Goal: Information Seeking & Learning: Learn about a topic

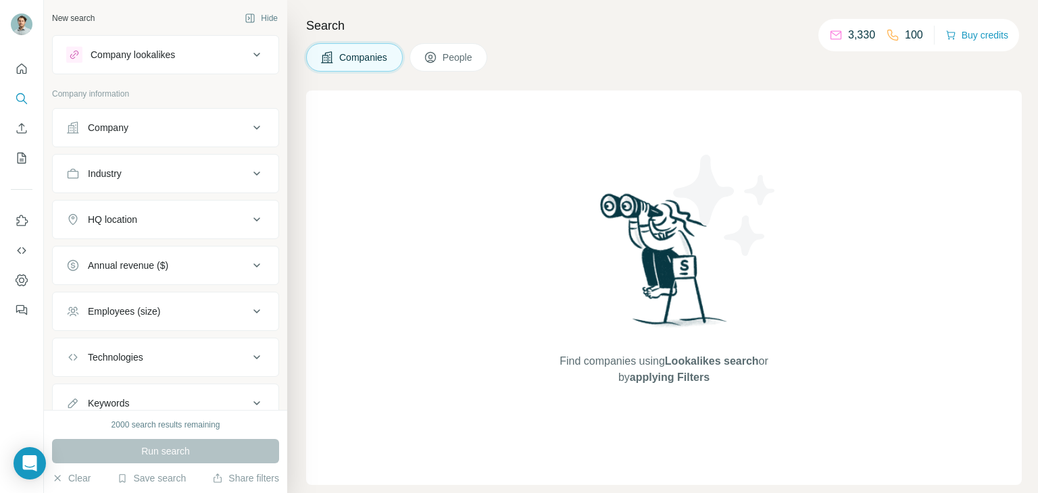
click at [176, 125] on div "Company" at bounding box center [157, 128] width 182 height 14
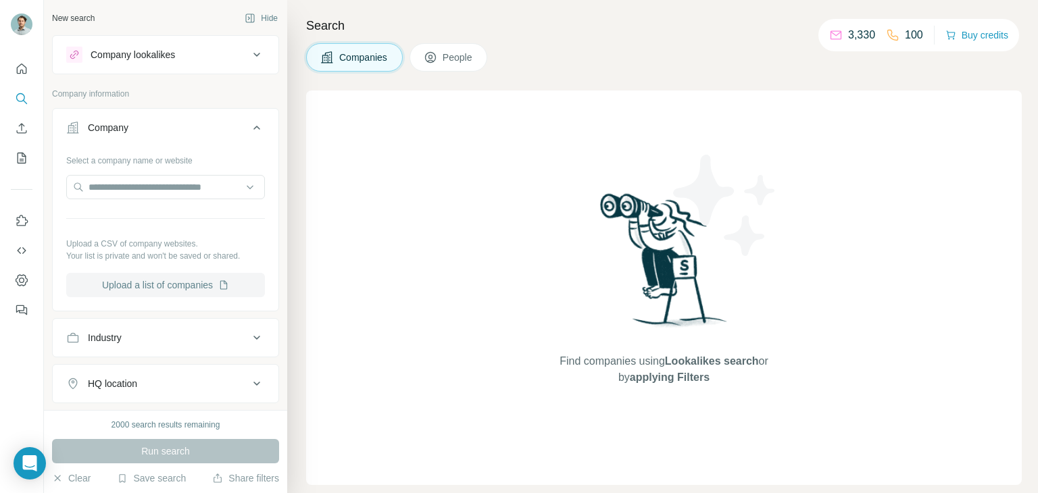
click at [190, 285] on button "Upload a list of companies" at bounding box center [165, 285] width 199 height 24
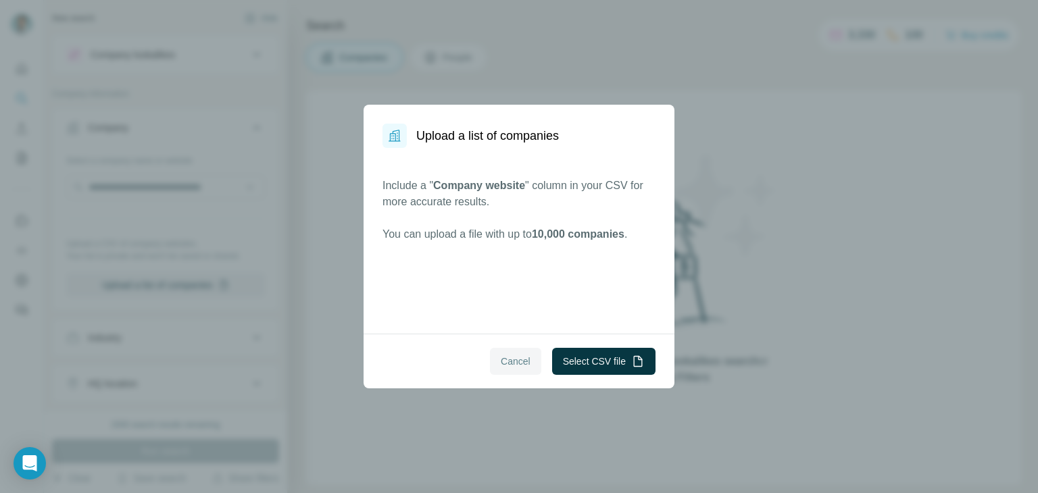
click at [510, 353] on button "Cancel" at bounding box center [515, 361] width 51 height 27
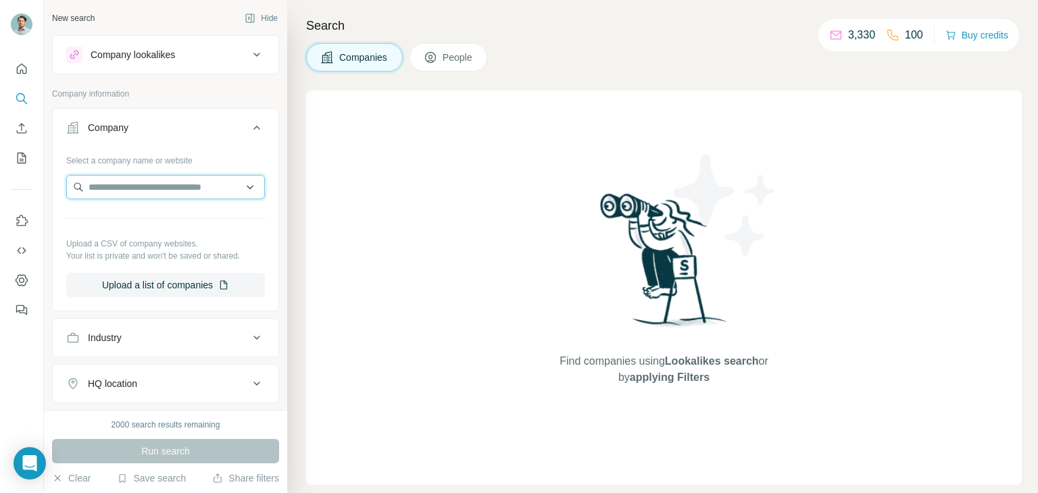
click at [144, 182] on input "text" at bounding box center [165, 187] width 199 height 24
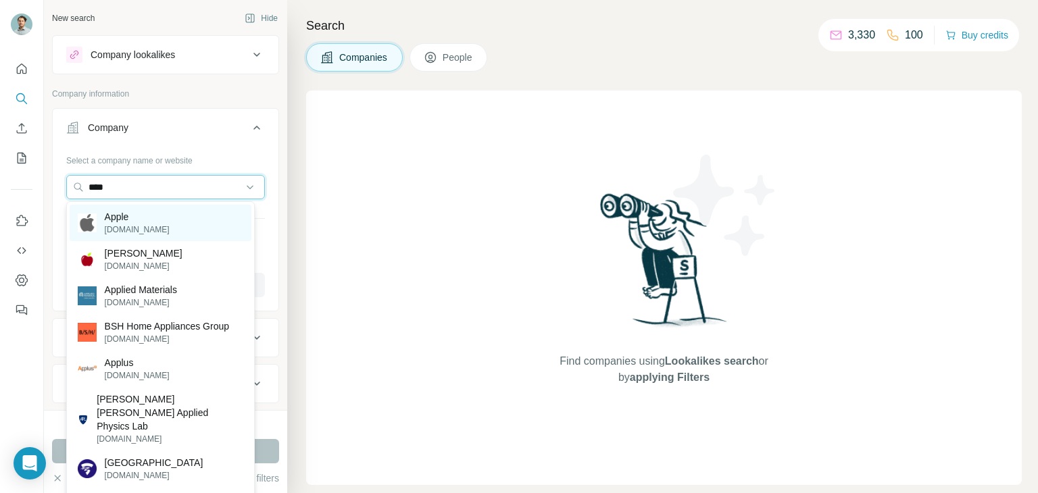
type input "****"
click at [137, 232] on p "[DOMAIN_NAME]" at bounding box center [137, 230] width 65 height 12
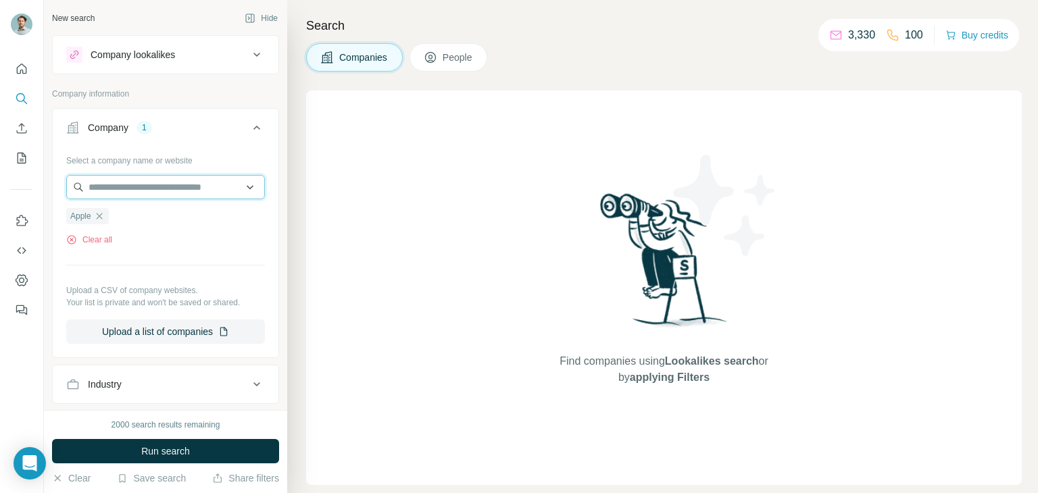
click at [184, 179] on input "text" at bounding box center [165, 187] width 199 height 24
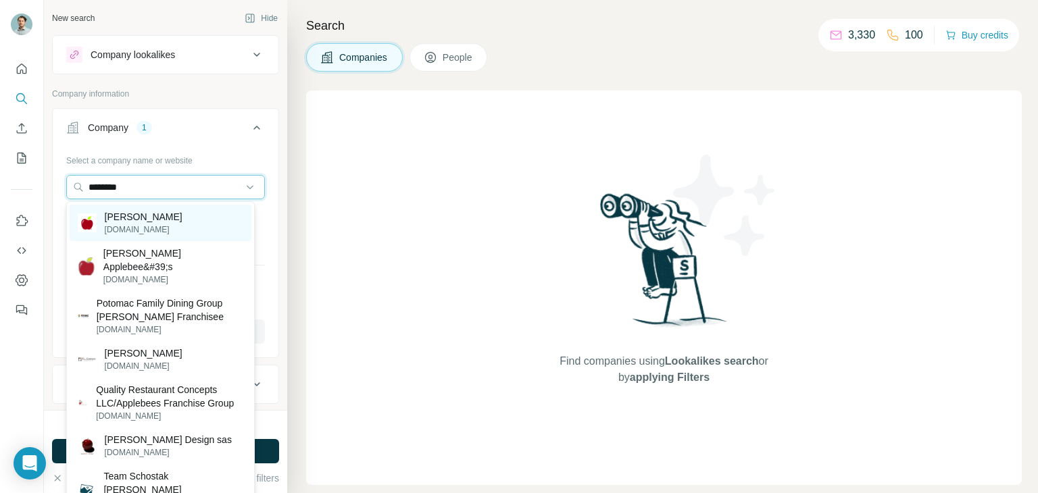
type input "********"
click at [170, 222] on div "[PERSON_NAME] [DOMAIN_NAME]" at bounding box center [161, 223] width 182 height 36
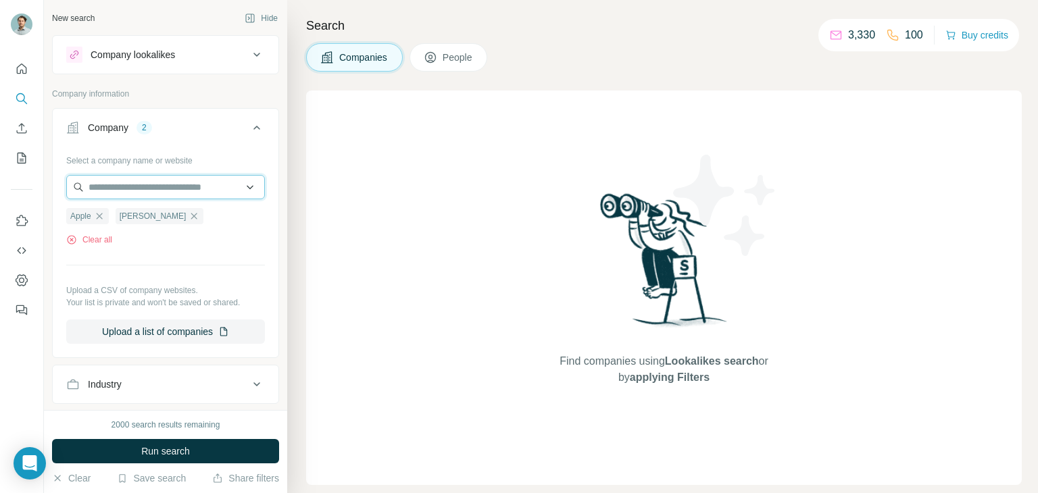
click at [189, 183] on input "text" at bounding box center [165, 187] width 199 height 24
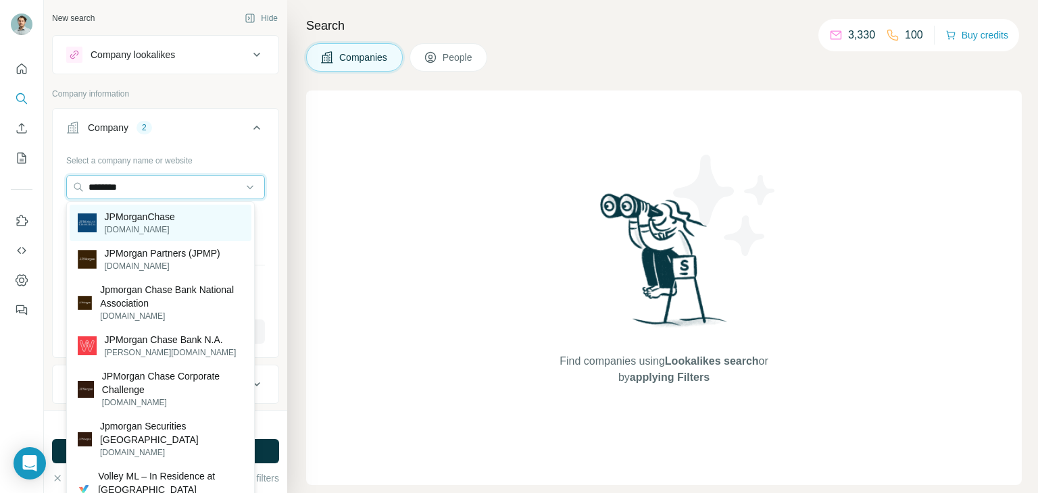
type input "********"
click at [175, 220] on p "JPMorganChase" at bounding box center [140, 217] width 70 height 14
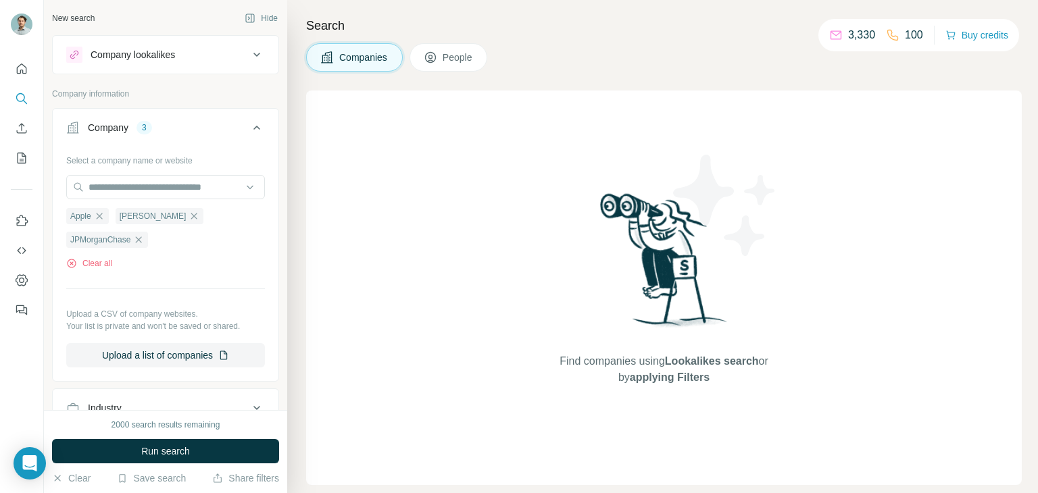
click at [249, 126] on icon at bounding box center [257, 128] width 16 height 16
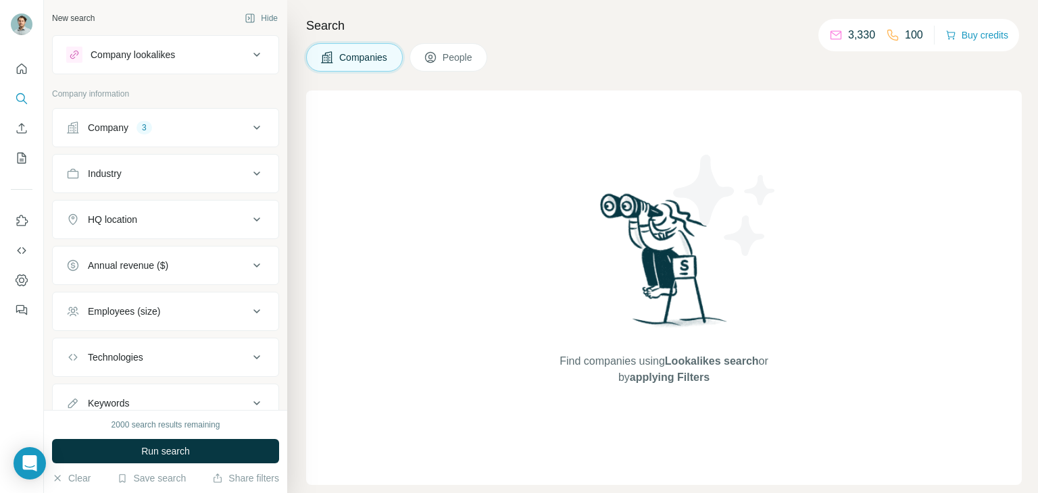
click at [444, 52] on button "People" at bounding box center [449, 57] width 78 height 28
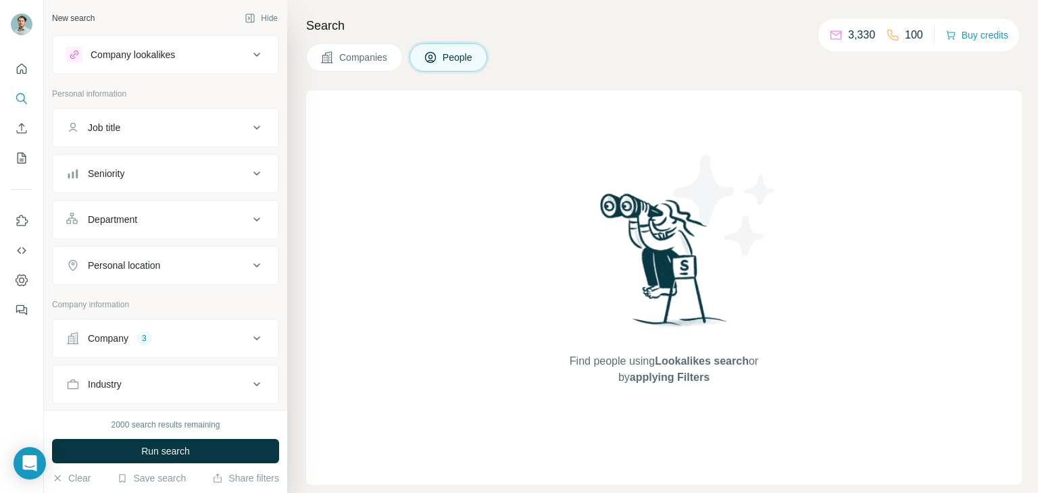
click at [198, 179] on div "Seniority" at bounding box center [157, 174] width 182 height 14
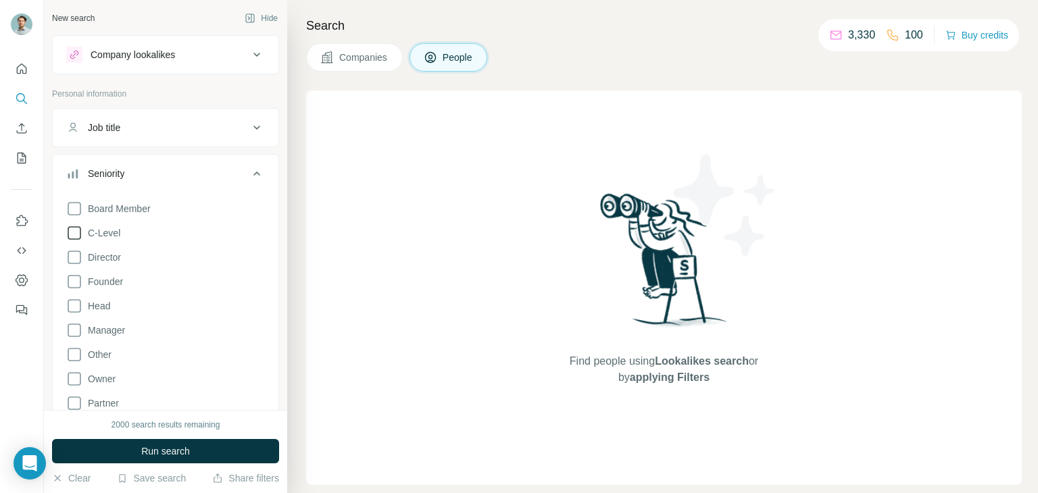
click at [114, 231] on span "C-Level" at bounding box center [101, 233] width 38 height 14
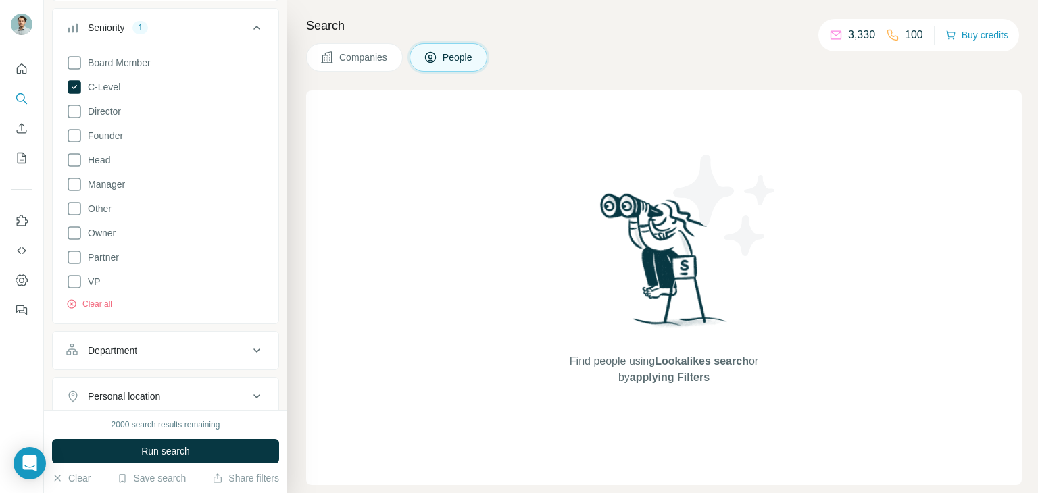
scroll to position [104, 0]
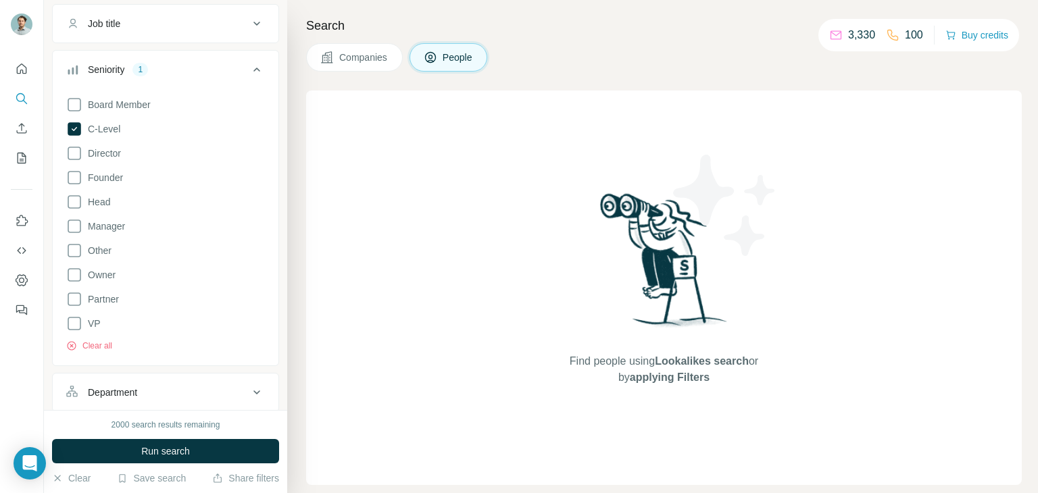
click at [195, 74] on div "Seniority 1" at bounding box center [157, 70] width 182 height 14
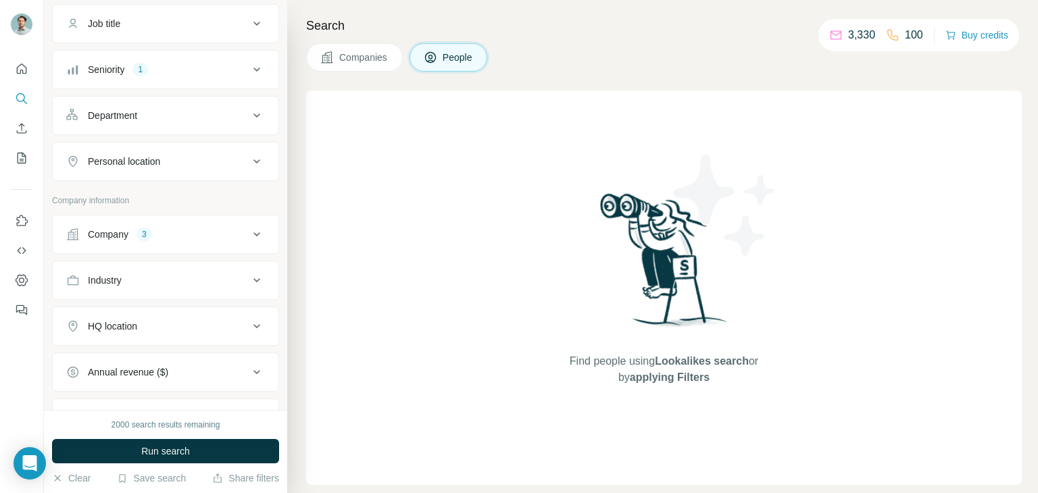
scroll to position [0, 0]
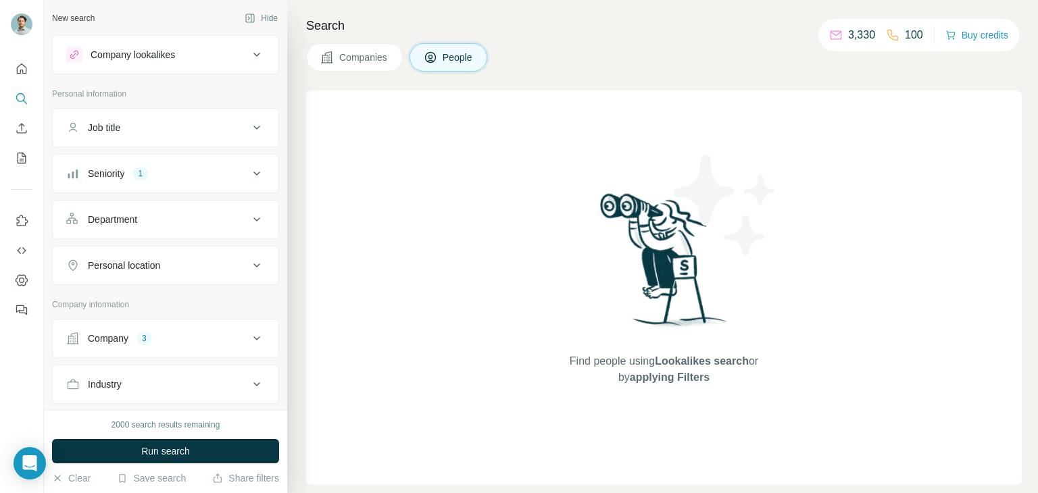
click at [211, 120] on button "Job title" at bounding box center [166, 128] width 226 height 32
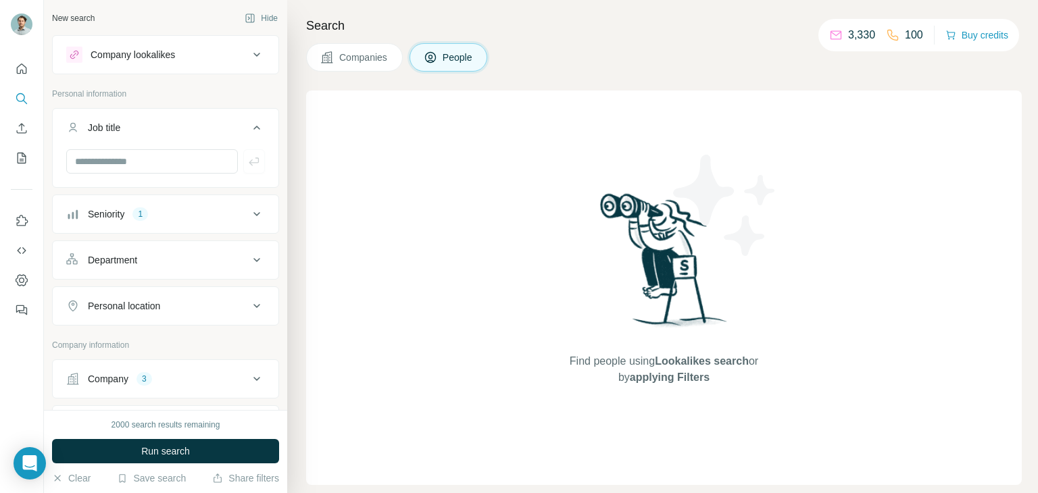
click at [211, 120] on button "Job title" at bounding box center [166, 131] width 226 height 38
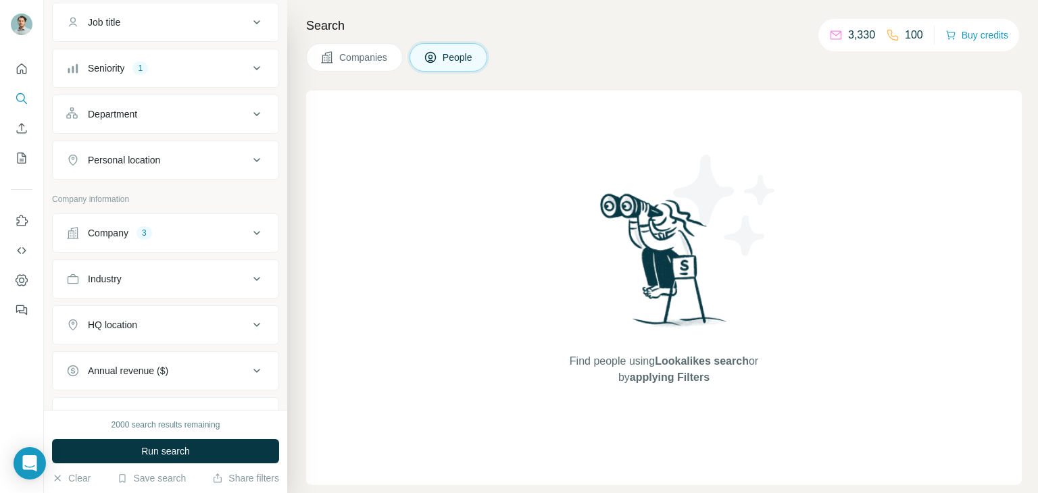
scroll to position [108, 0]
click at [185, 237] on button "Company 3" at bounding box center [166, 230] width 226 height 32
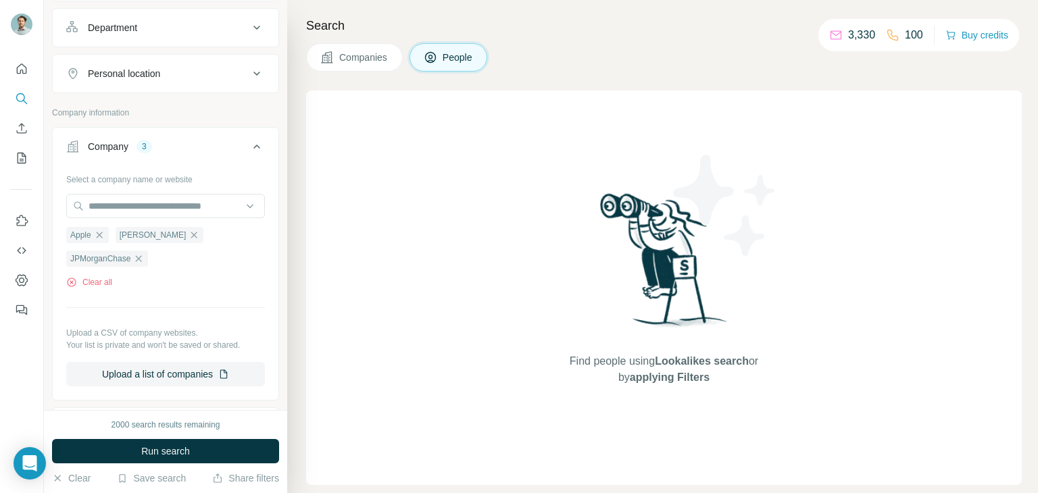
scroll to position [197, 0]
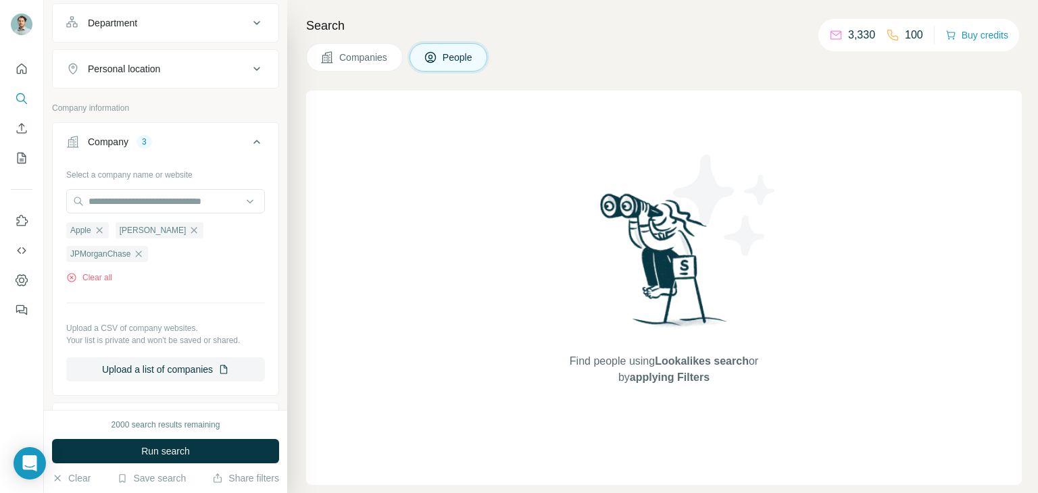
click at [225, 146] on div "Company 3" at bounding box center [157, 142] width 182 height 14
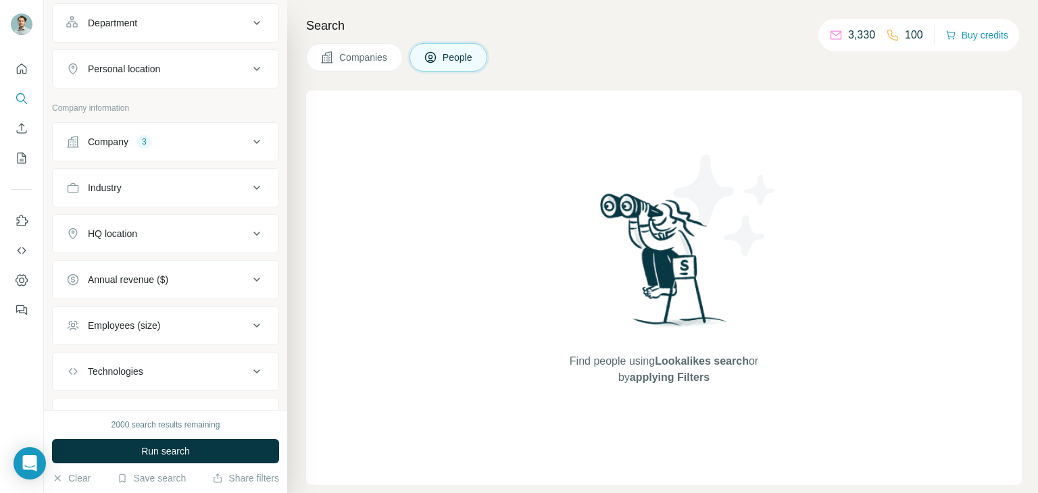
click at [206, 214] on div "HQ location" at bounding box center [165, 233] width 227 height 39
click at [214, 199] on button "Industry" at bounding box center [166, 188] width 226 height 32
click at [214, 199] on button "Industry" at bounding box center [166, 191] width 226 height 38
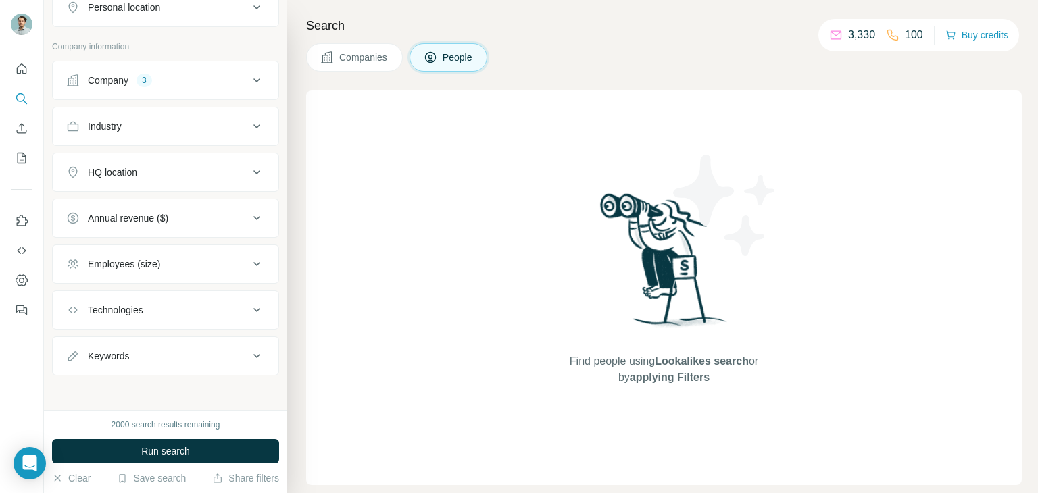
click at [208, 262] on div "Employees (size)" at bounding box center [157, 265] width 182 height 14
click at [202, 450] on button "Run search" at bounding box center [165, 451] width 227 height 24
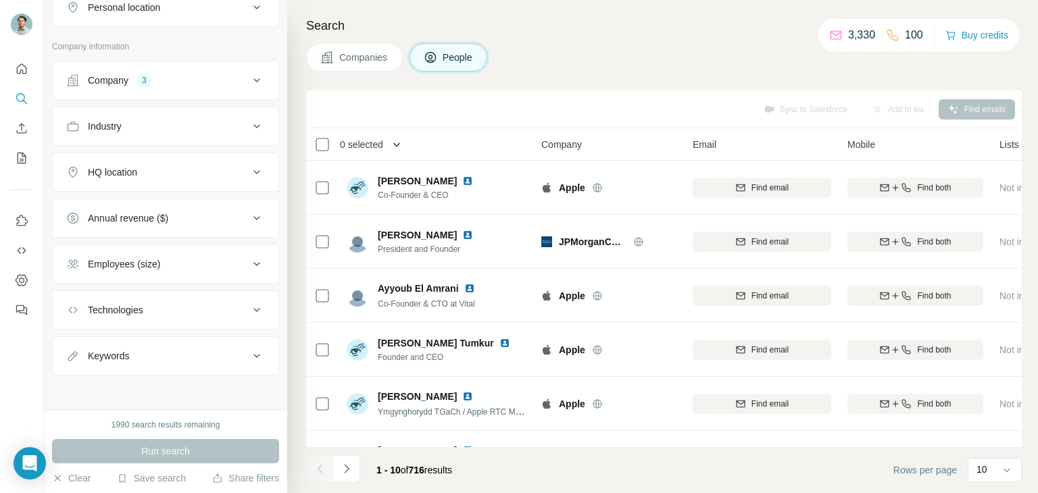
click at [397, 141] on icon "button" at bounding box center [397, 145] width 14 height 14
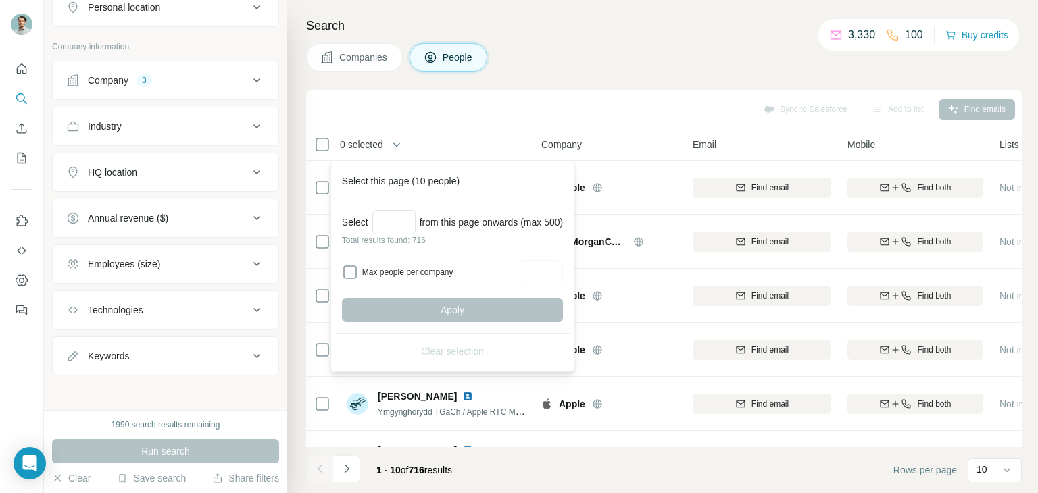
click at [440, 272] on label "Max people per company" at bounding box center [438, 272] width 153 height 12
click at [563, 272] on input "Max people per company" at bounding box center [541, 272] width 43 height 24
type input "*"
click at [538, 307] on div "Apply" at bounding box center [452, 310] width 221 height 24
click at [539, 306] on div "Apply" at bounding box center [452, 310] width 221 height 24
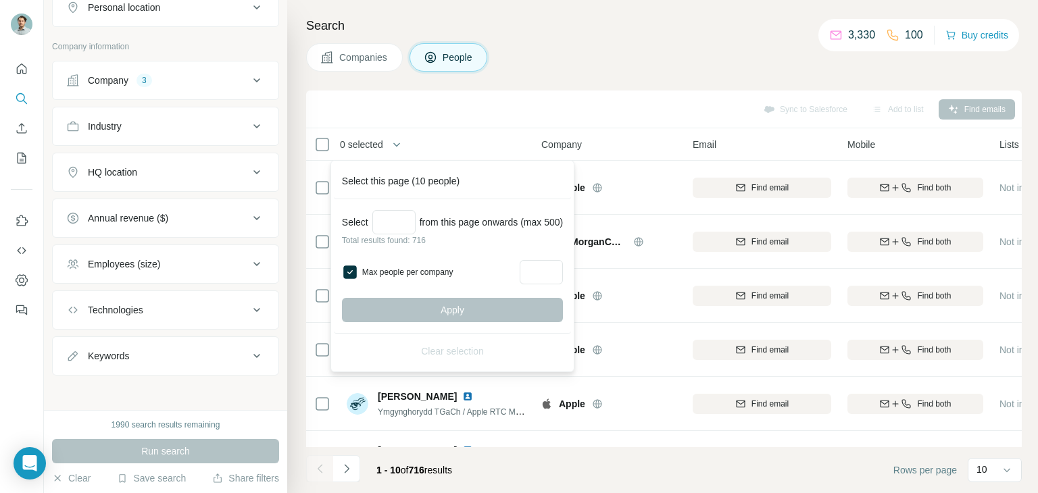
click at [470, 309] on div "Apply" at bounding box center [452, 310] width 221 height 24
click at [549, 271] on input "*" at bounding box center [541, 272] width 43 height 24
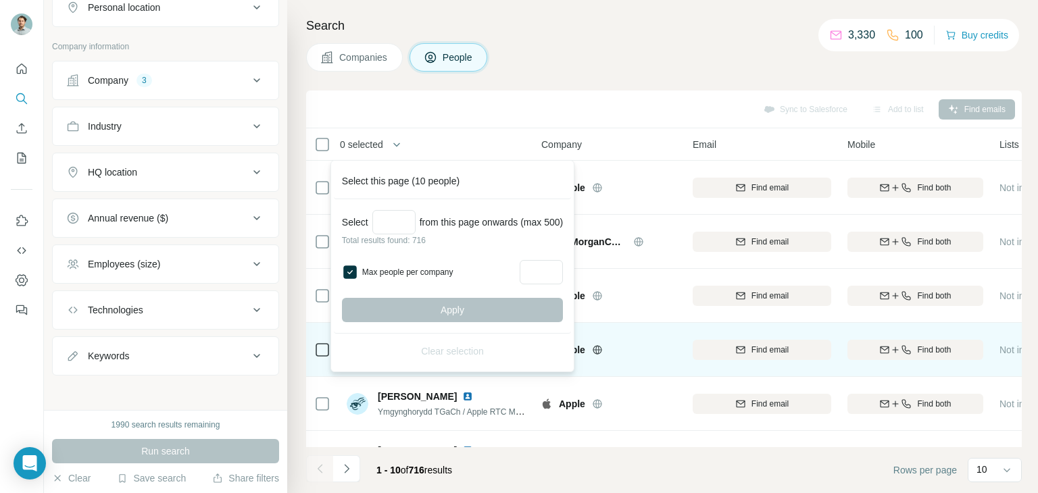
click at [611, 363] on div "Apple" at bounding box center [608, 349] width 135 height 37
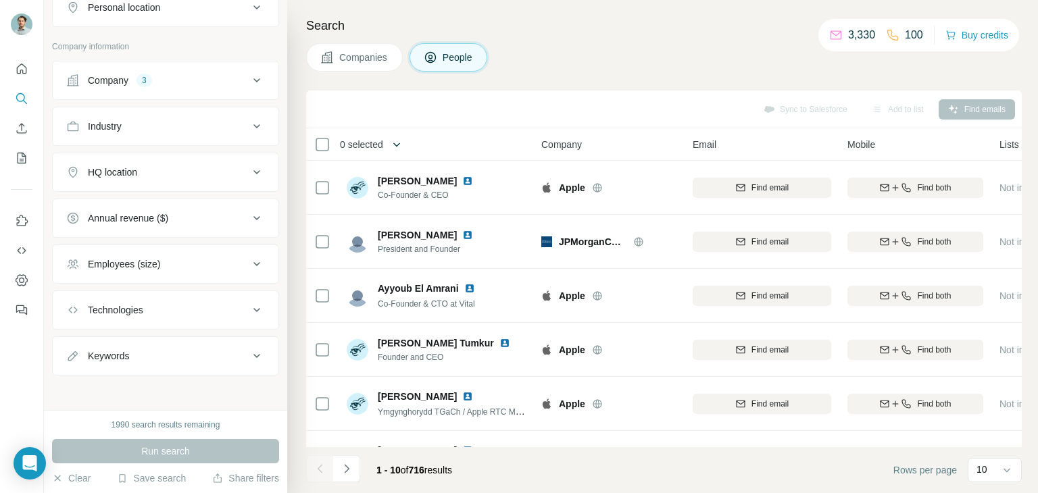
click at [390, 141] on button "button" at bounding box center [396, 144] width 27 height 27
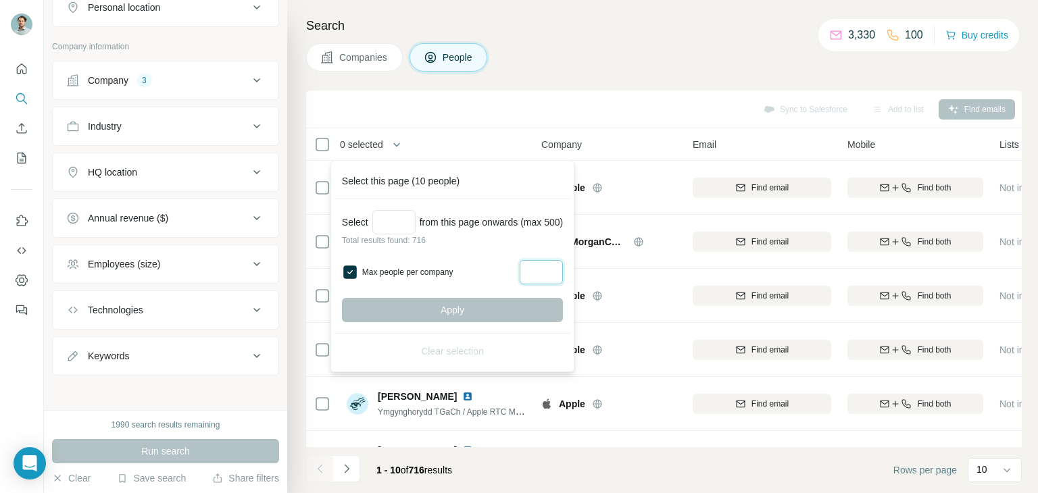
click at [550, 267] on input "*" at bounding box center [541, 272] width 43 height 24
click at [414, 220] on input "Select a number (up to 500)" at bounding box center [393, 222] width 43 height 24
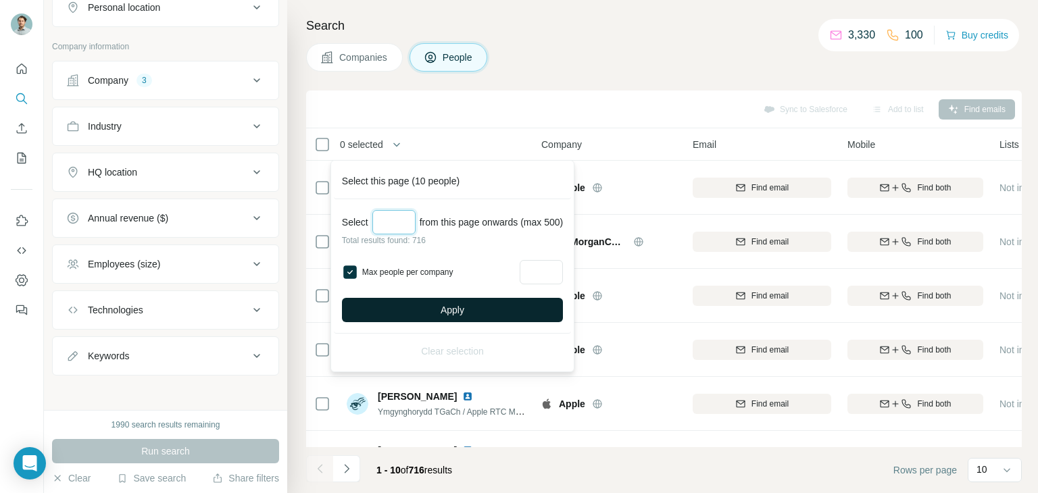
type input "***"
click at [531, 310] on button "Apply" at bounding box center [452, 310] width 221 height 24
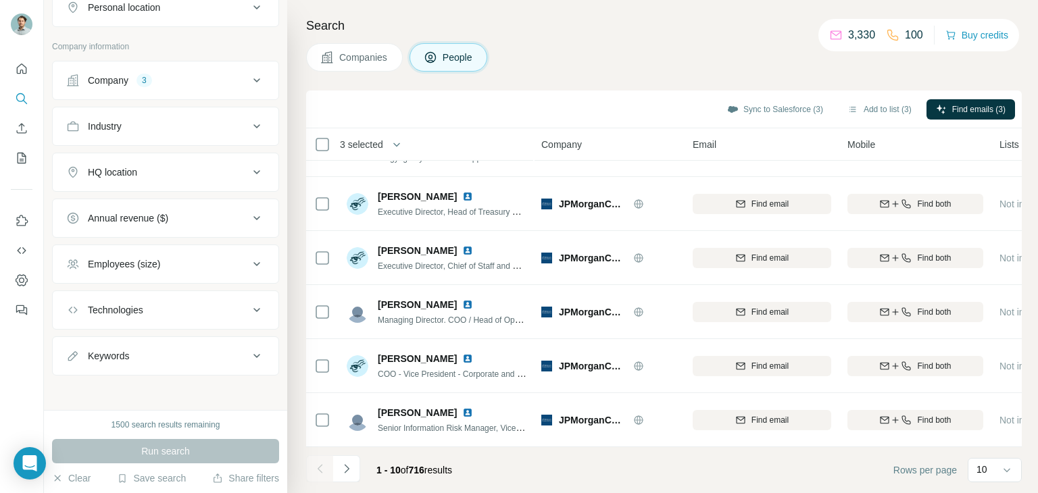
scroll to position [261, 0]
click at [350, 473] on icon "Navigate to next page" at bounding box center [347, 469] width 14 height 14
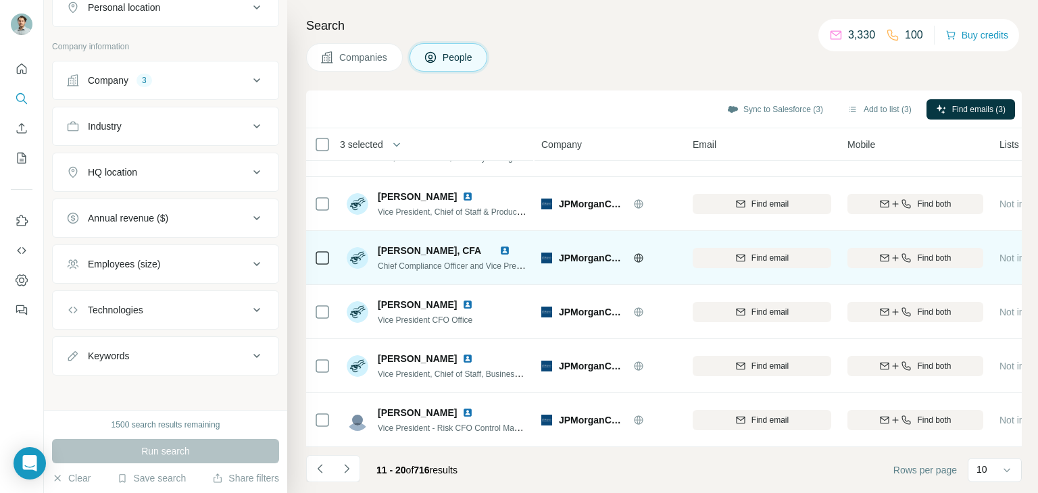
scroll to position [198, 0]
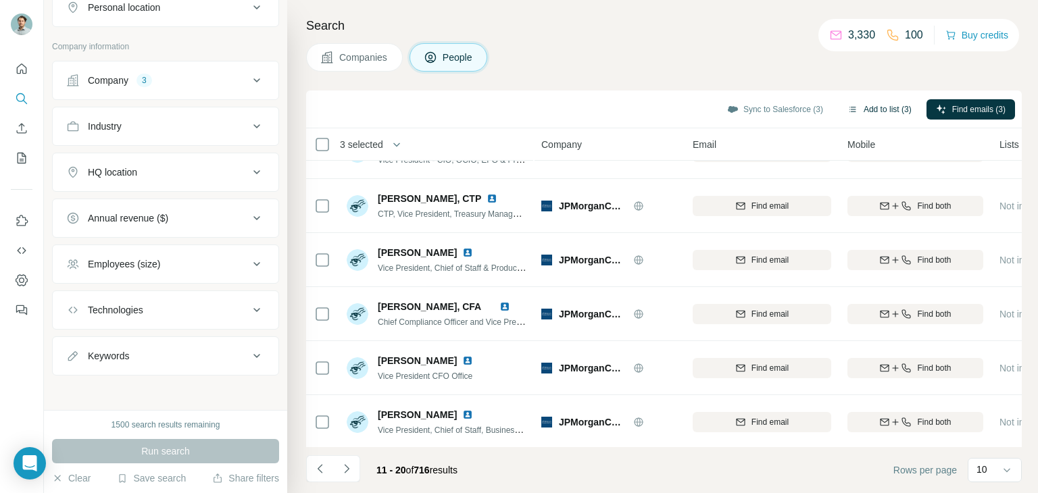
click at [860, 111] on button "Add to list (3)" at bounding box center [879, 109] width 83 height 20
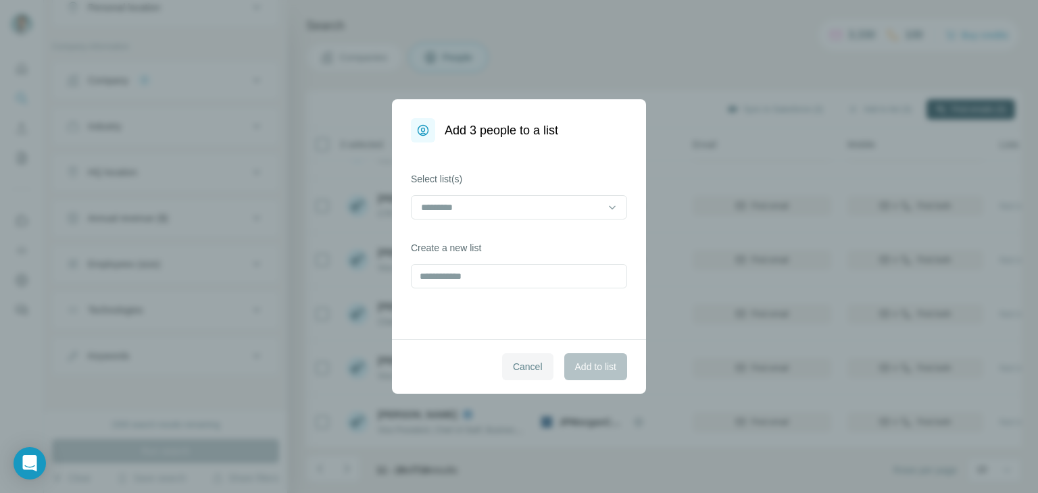
click at [520, 366] on span "Cancel" at bounding box center [528, 367] width 30 height 14
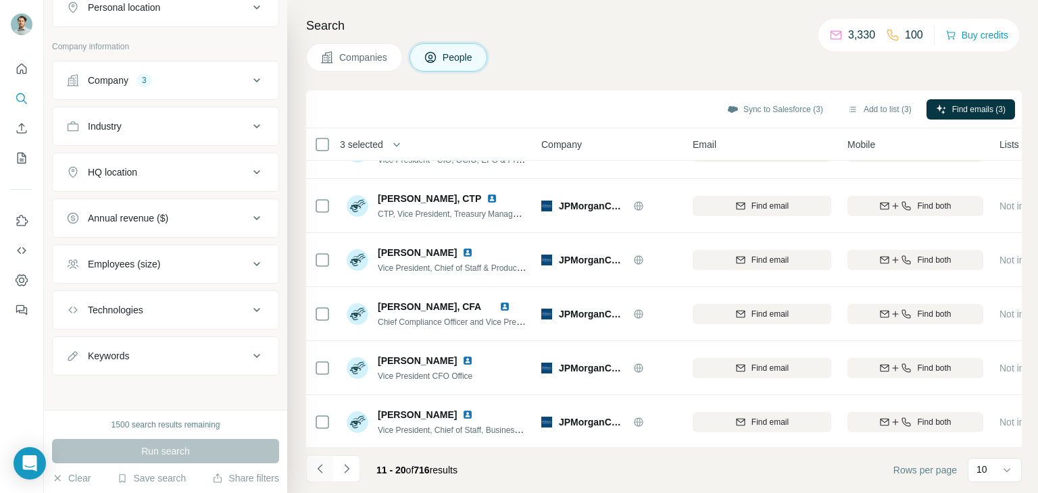
click at [310, 474] on button "Navigate to previous page" at bounding box center [319, 469] width 27 height 27
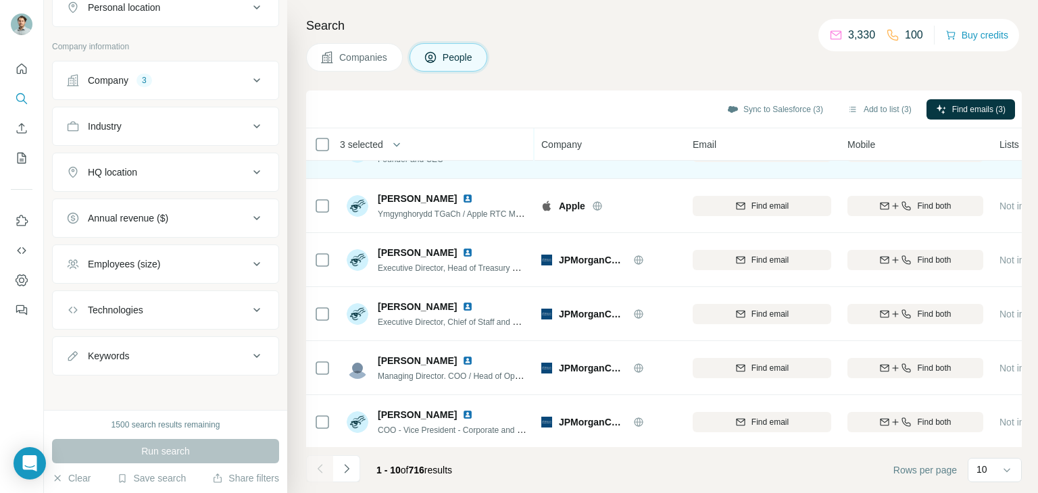
scroll to position [0, 0]
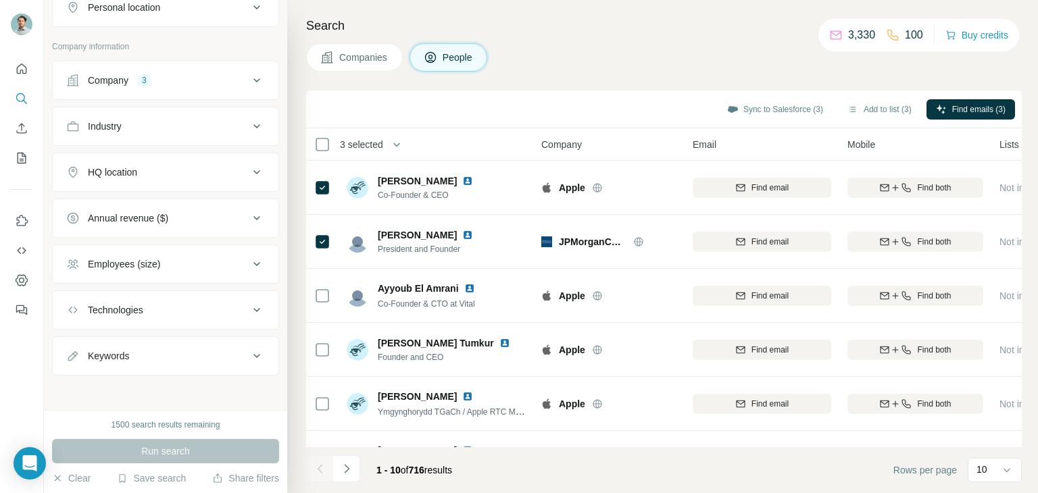
click at [378, 143] on span "3 selected" at bounding box center [361, 145] width 43 height 14
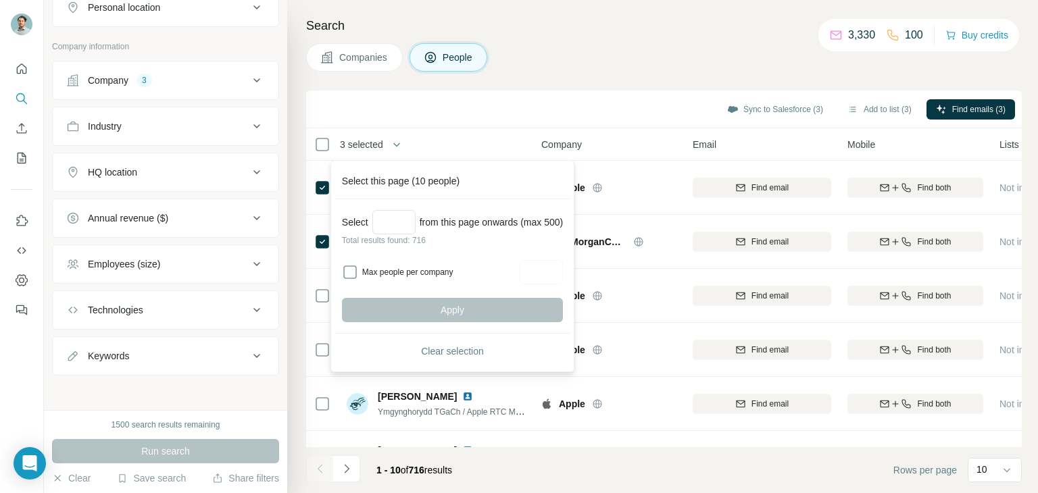
click at [426, 274] on label "Max people per company" at bounding box center [438, 272] width 153 height 12
click at [546, 110] on div "Sync to Salesforce (3) Add to list (3) Find emails (3)" at bounding box center [664, 109] width 702 height 24
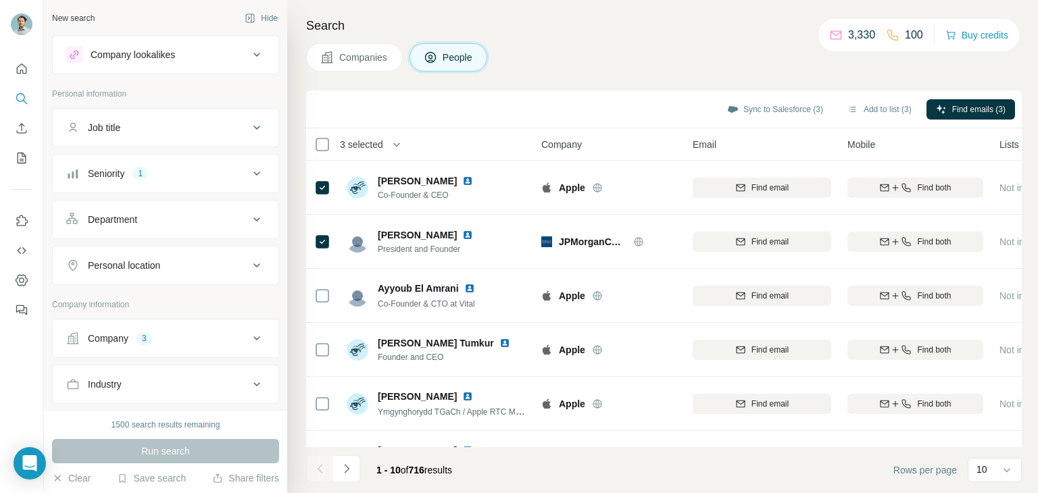
click at [230, 173] on div "Seniority 1" at bounding box center [157, 174] width 182 height 14
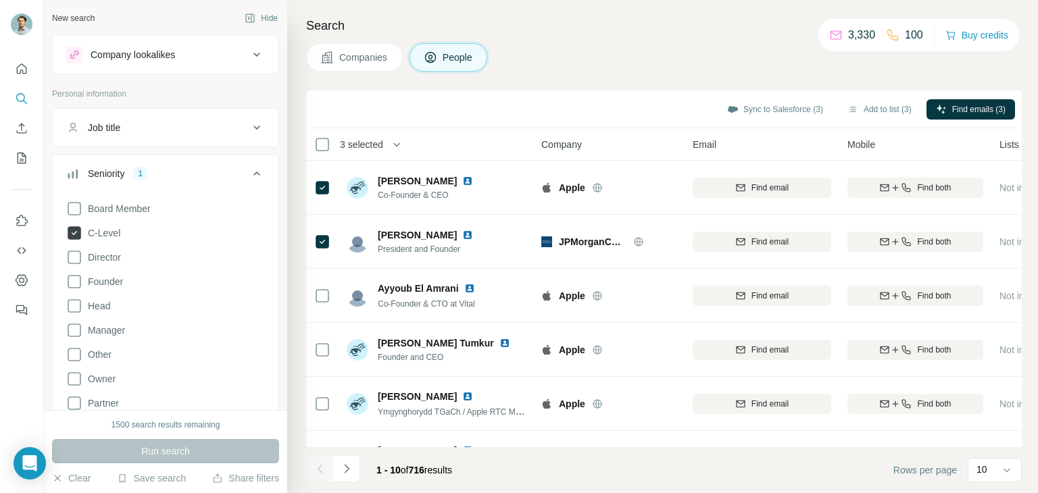
click at [101, 230] on span "C-Level" at bounding box center [101, 233] width 38 height 14
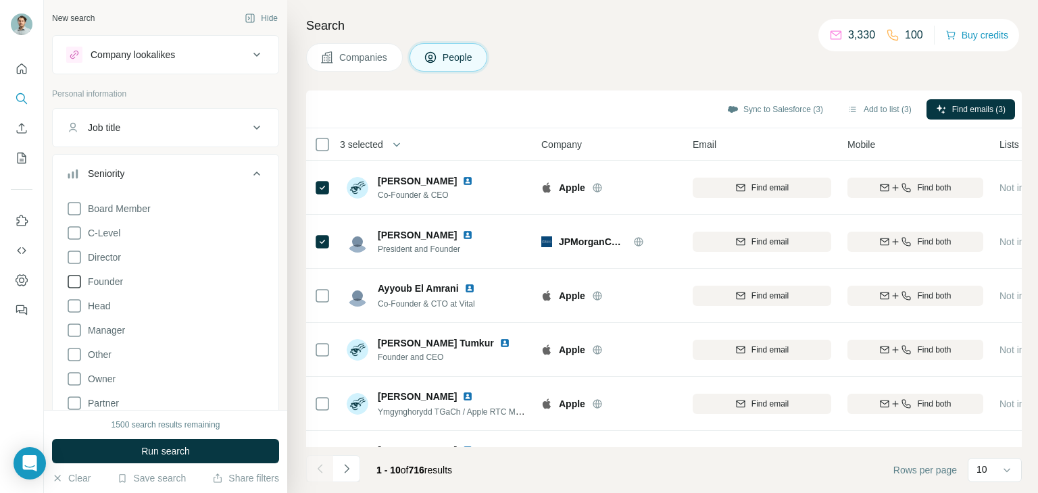
click at [107, 278] on span "Founder" at bounding box center [102, 282] width 41 height 14
click at [191, 452] on button "Run search" at bounding box center [165, 451] width 227 height 24
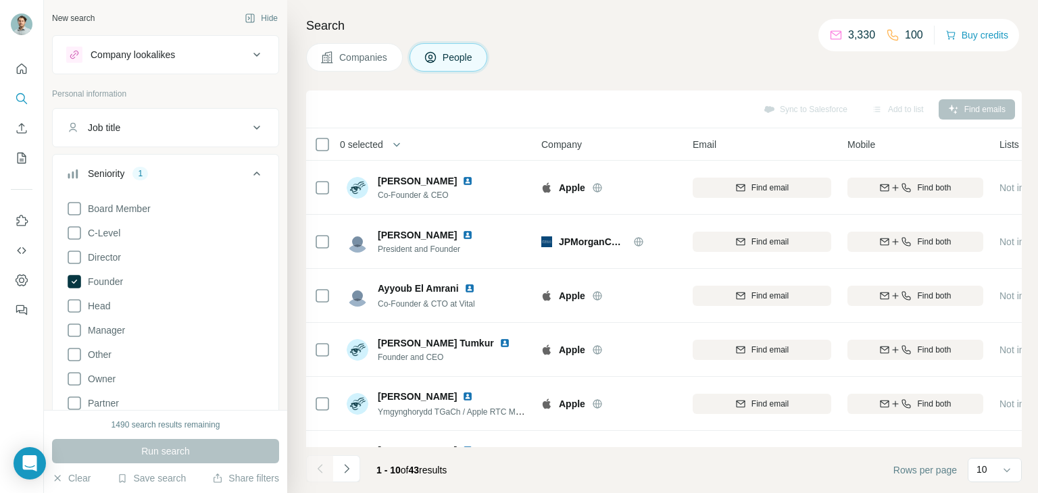
click at [559, 91] on div "Sync to Salesforce Add to list Find emails" at bounding box center [664, 110] width 716 height 38
click at [205, 165] on button "Seniority 1" at bounding box center [166, 176] width 226 height 38
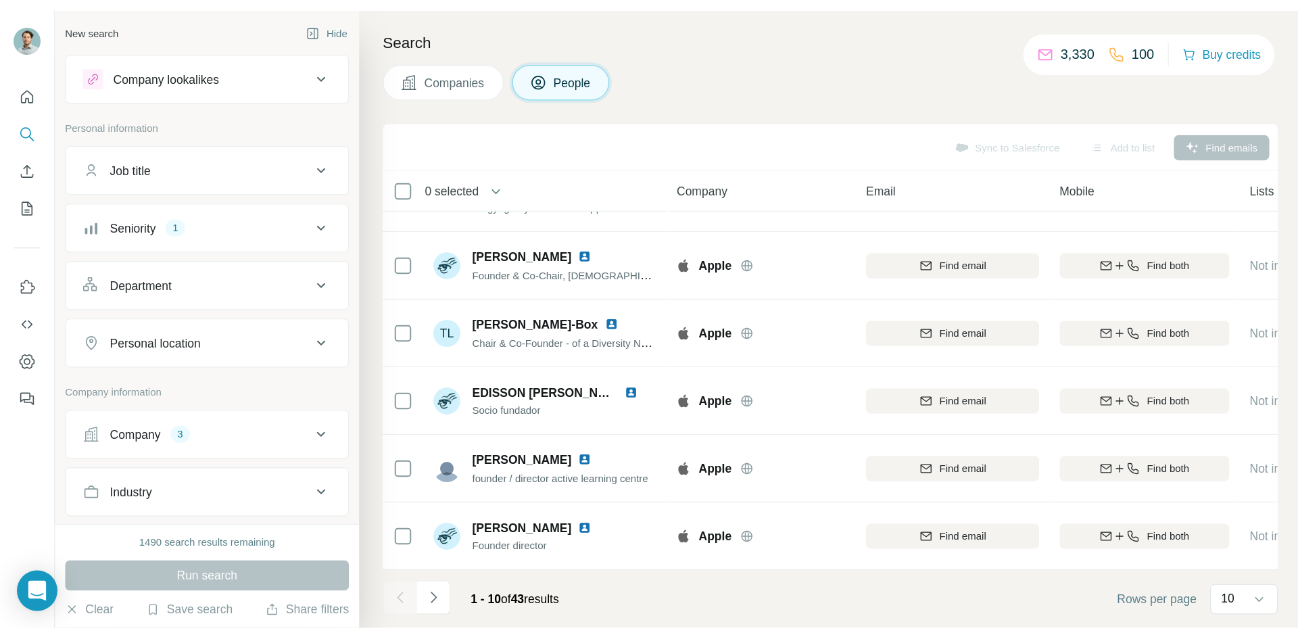
scroll to position [261, 0]
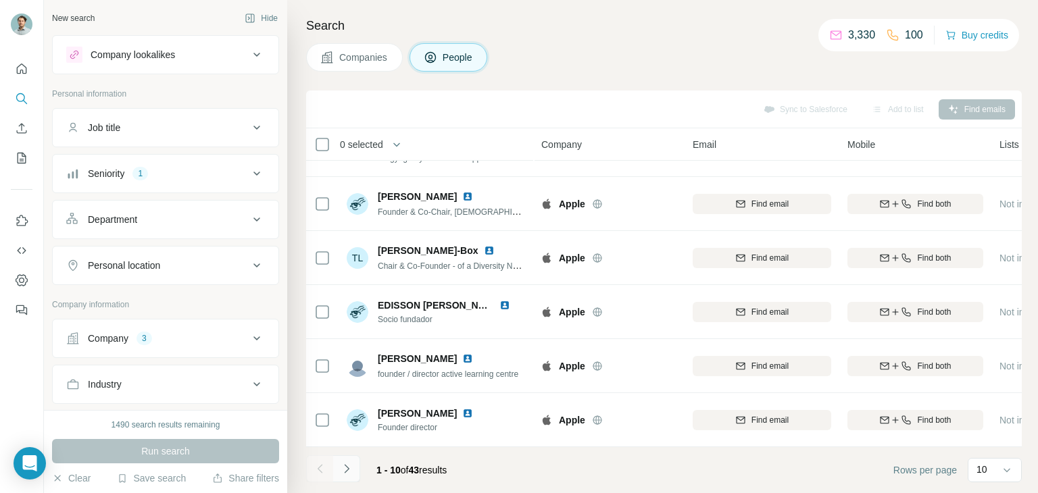
click at [349, 465] on icon "Navigate to next page" at bounding box center [347, 469] width 14 height 14
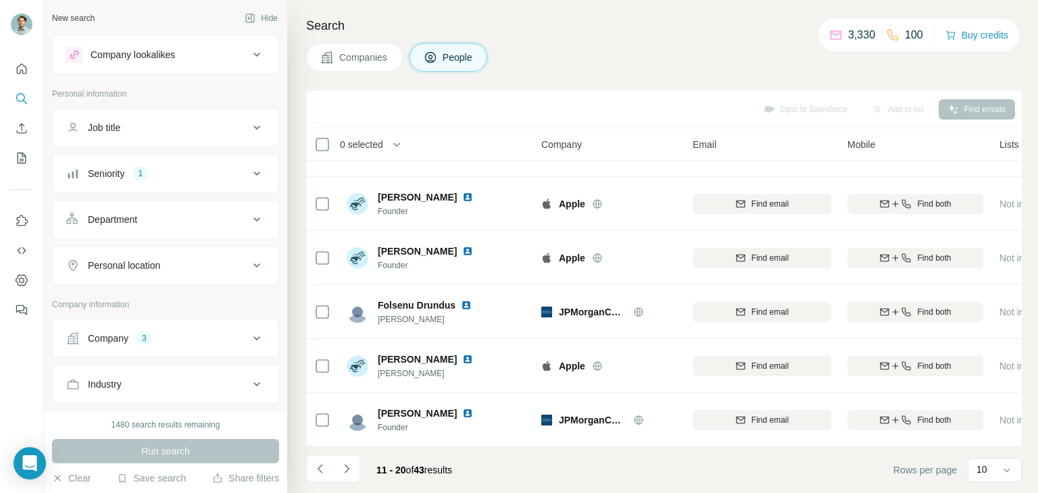
click at [354, 51] on span "Companies" at bounding box center [363, 58] width 49 height 14
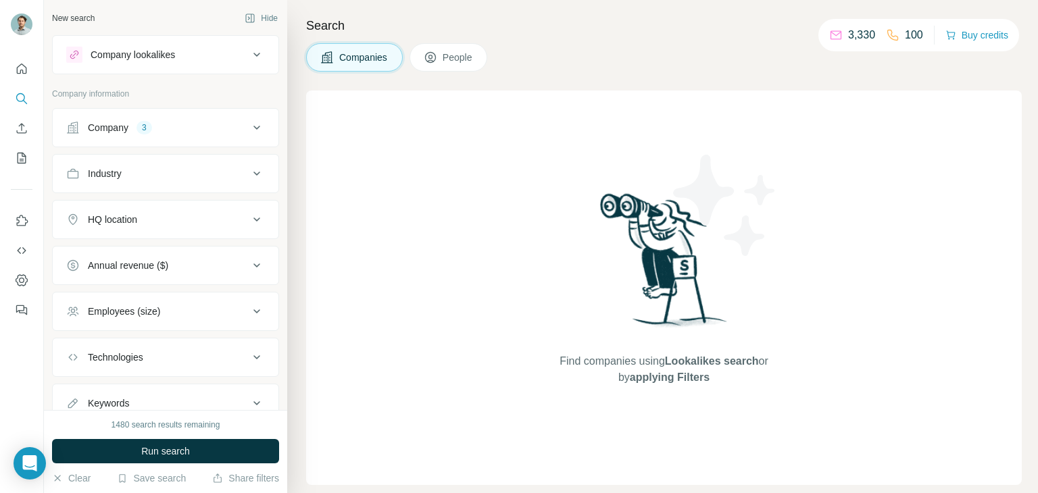
click at [177, 127] on div "Company 3" at bounding box center [157, 128] width 182 height 14
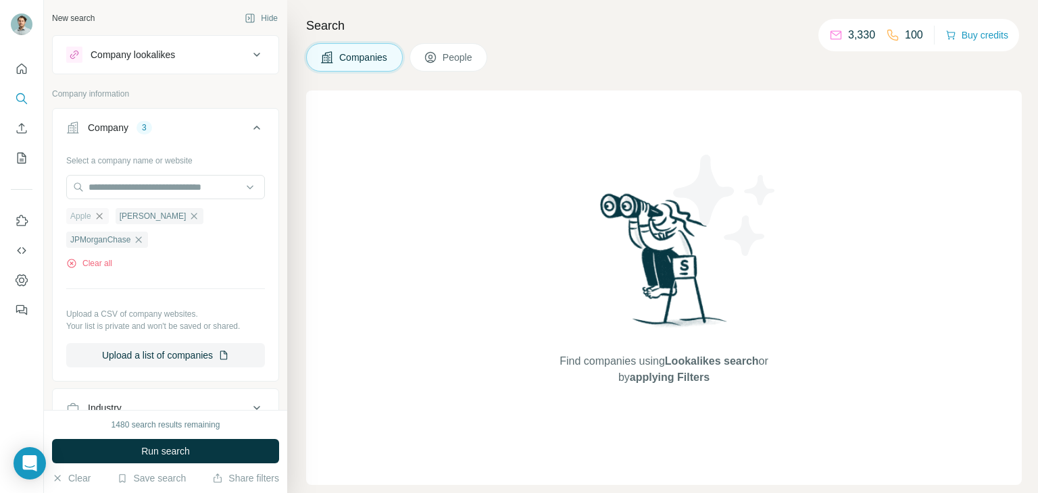
click at [103, 217] on icon "button" at bounding box center [99, 216] width 11 height 11
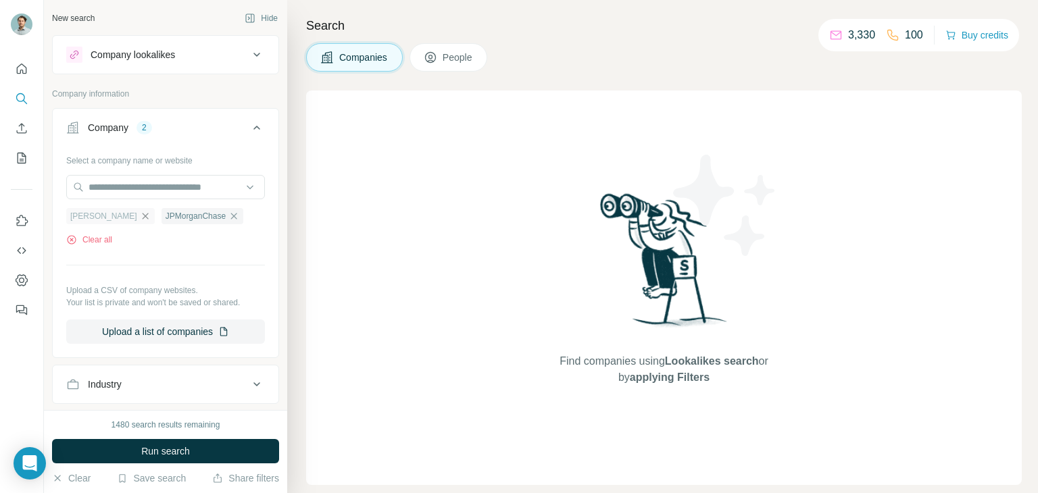
click at [140, 215] on icon "button" at bounding box center [145, 216] width 11 height 11
click at [142, 218] on icon "button" at bounding box center [139, 216] width 6 height 6
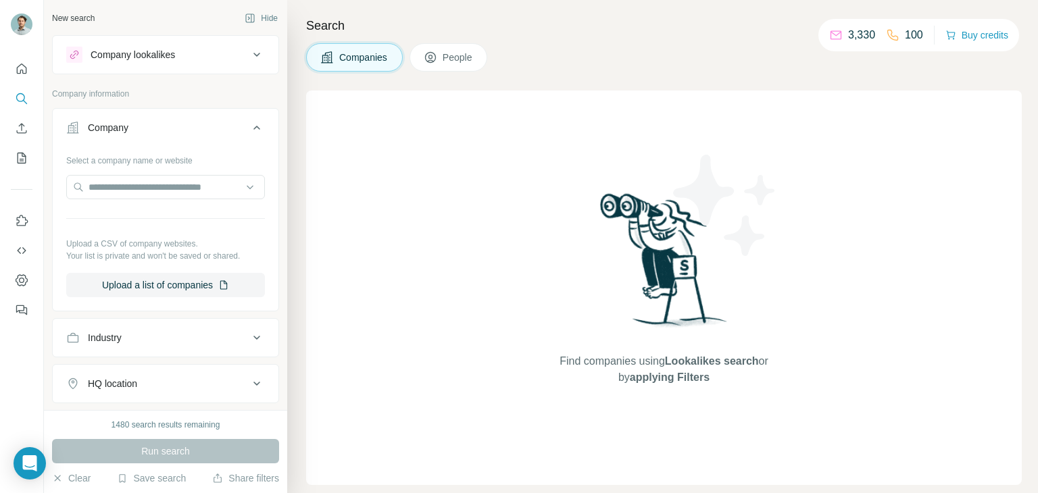
click at [251, 127] on icon at bounding box center [257, 128] width 16 height 16
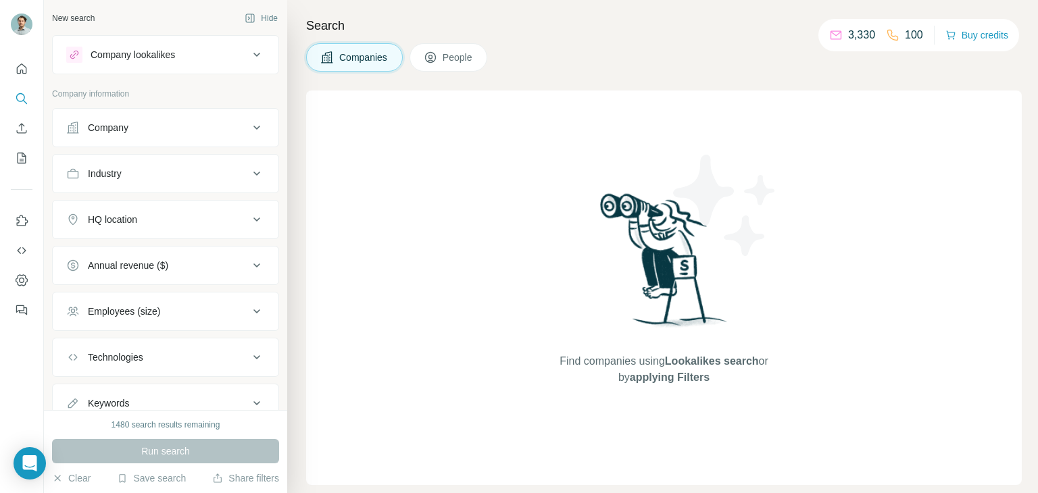
click at [112, 427] on div "1480 search results remaining" at bounding box center [166, 425] width 109 height 12
click at [690, 83] on div "Search Companies People Find companies using Lookalikes search or by applying F…" at bounding box center [662, 246] width 751 height 493
click at [786, 45] on div "Companies People" at bounding box center [664, 57] width 716 height 28
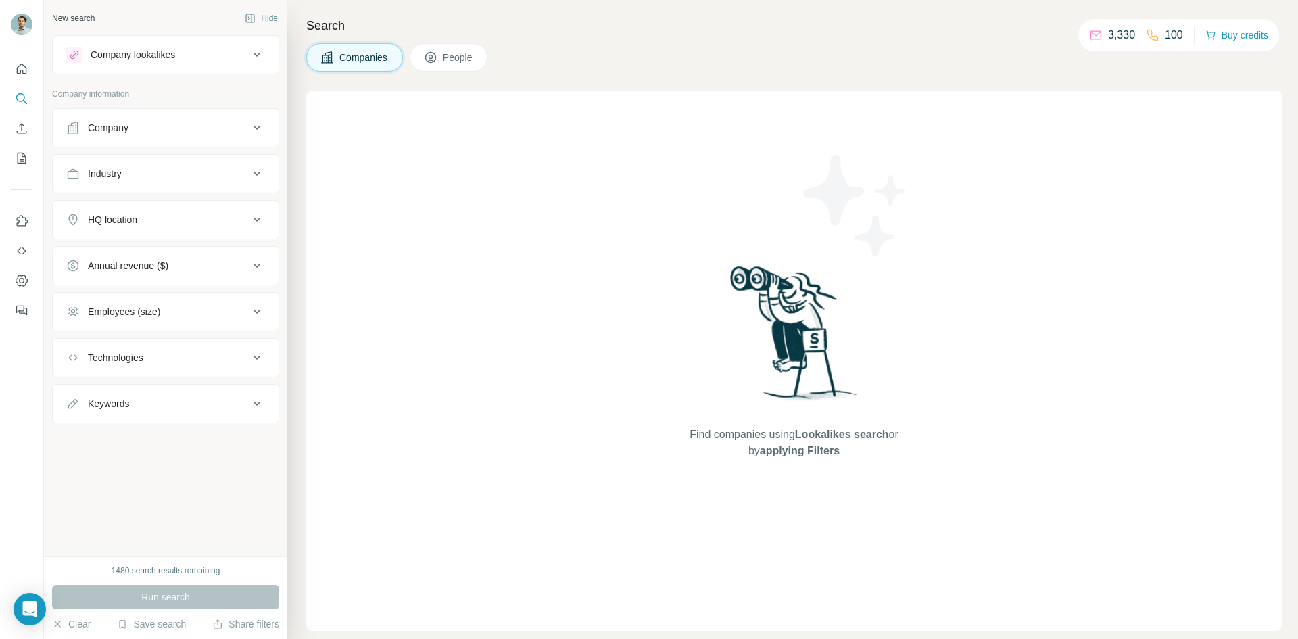
click at [808, 0] on div "Search Companies People Find companies using Lookalikes search or by applying F…" at bounding box center [792, 319] width 1010 height 639
